Goal: Find specific page/section

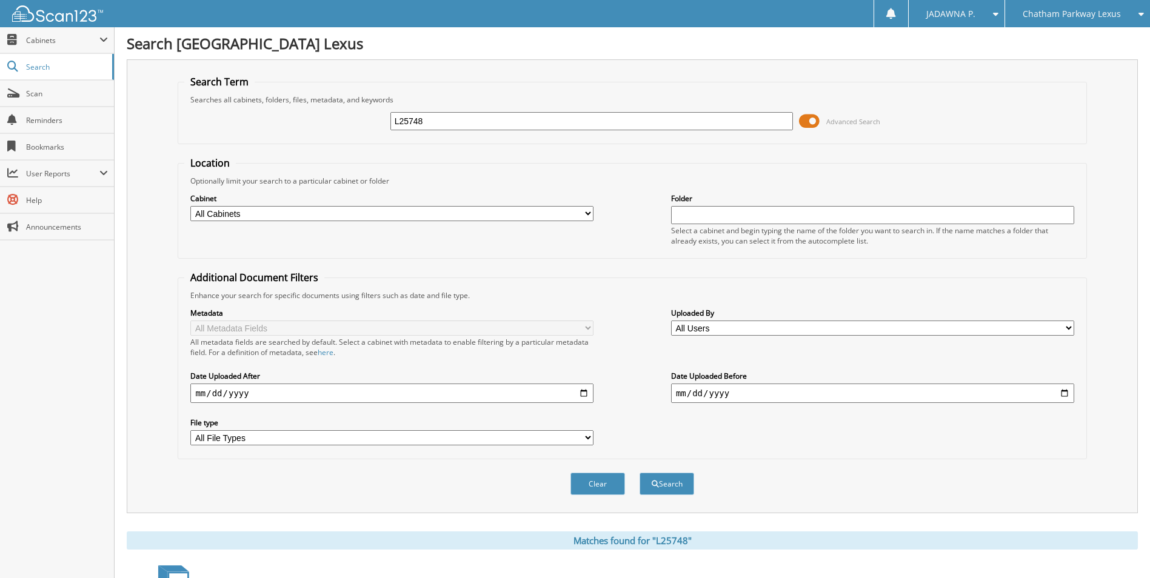
scroll to position [369, 0]
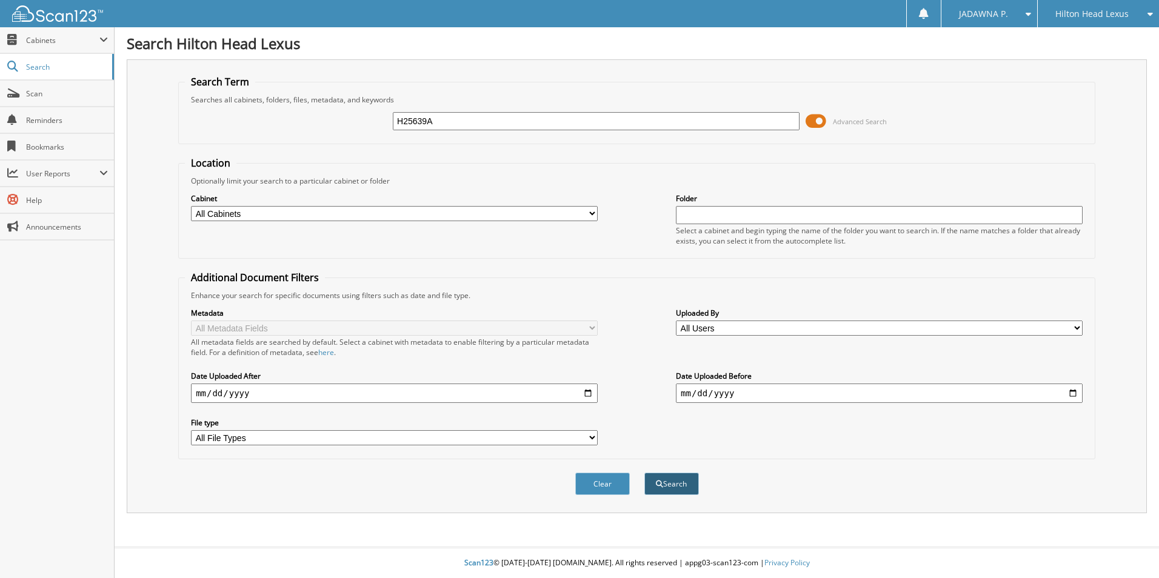
type input "H25639A"
click at [667, 486] on button "Search" at bounding box center [671, 484] width 55 height 22
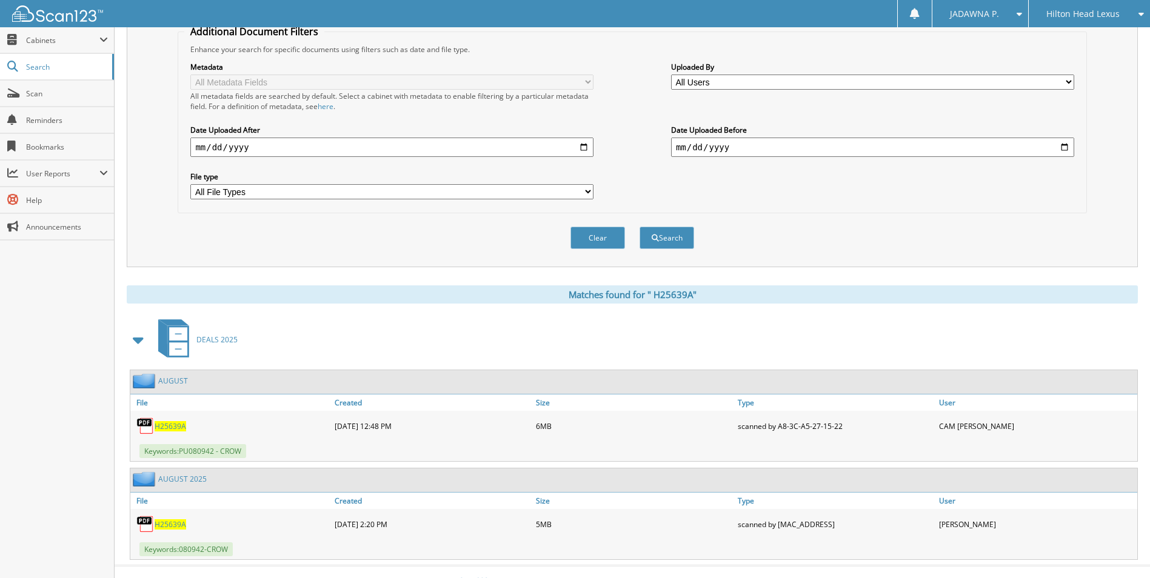
scroll to position [265, 0]
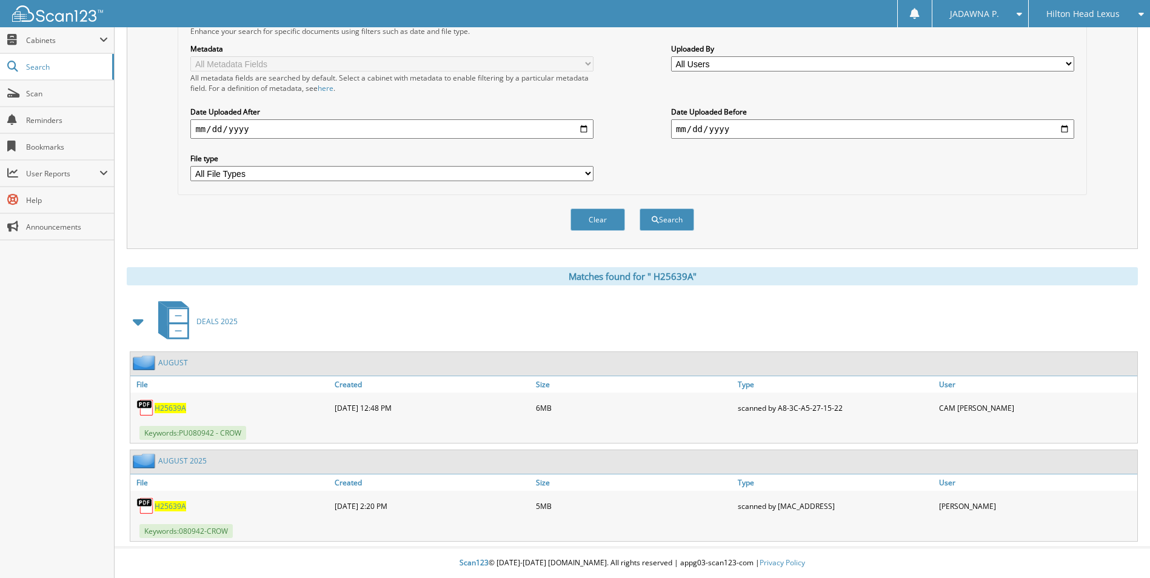
click at [178, 509] on span "H 2 5 6 3 9 A" at bounding box center [171, 506] width 32 height 10
